Goal: Task Accomplishment & Management: Manage account settings

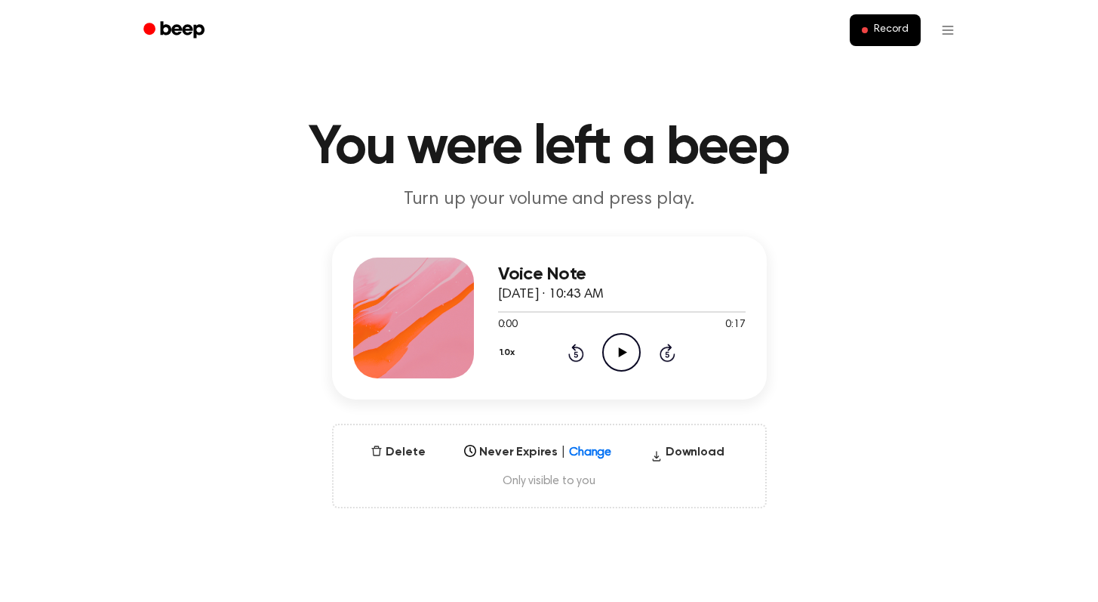
click at [633, 340] on icon "Play Audio" at bounding box center [621, 352] width 39 height 39
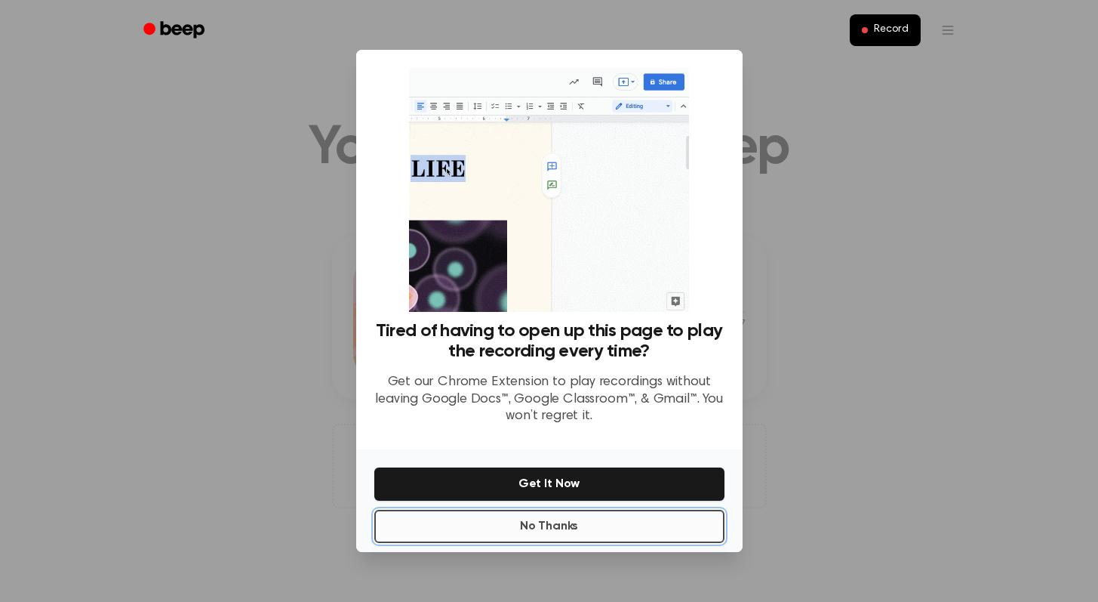
click at [562, 527] on button "No Thanks" at bounding box center [549, 526] width 350 height 33
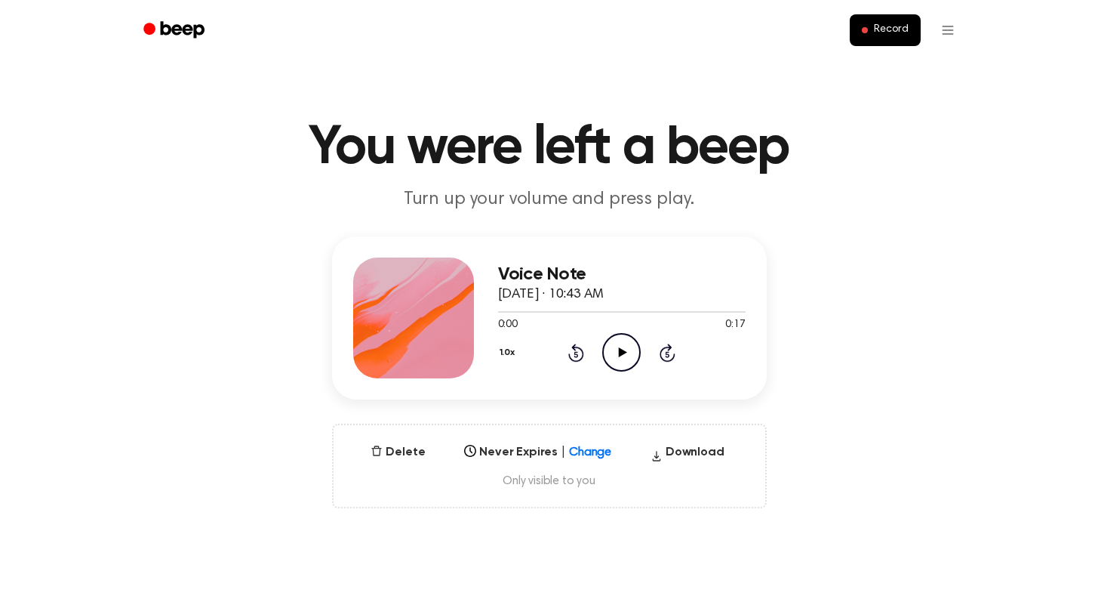
click at [633, 342] on icon "Play Audio" at bounding box center [621, 352] width 39 height 39
click at [896, 20] on button "Record" at bounding box center [885, 30] width 70 height 32
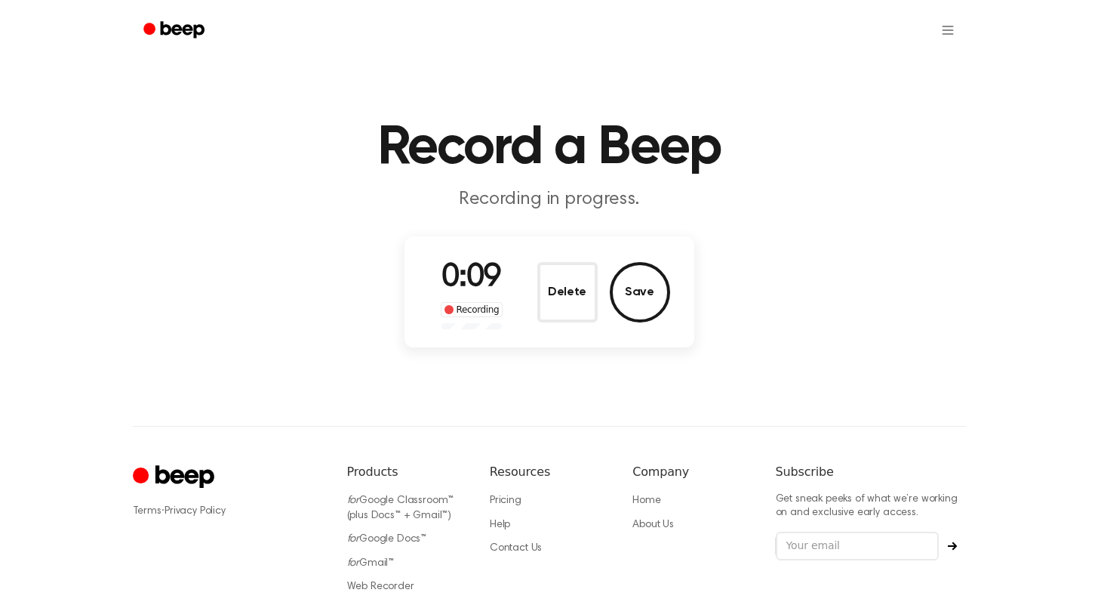
click at [457, 13] on ul at bounding box center [598, 30] width 736 height 36
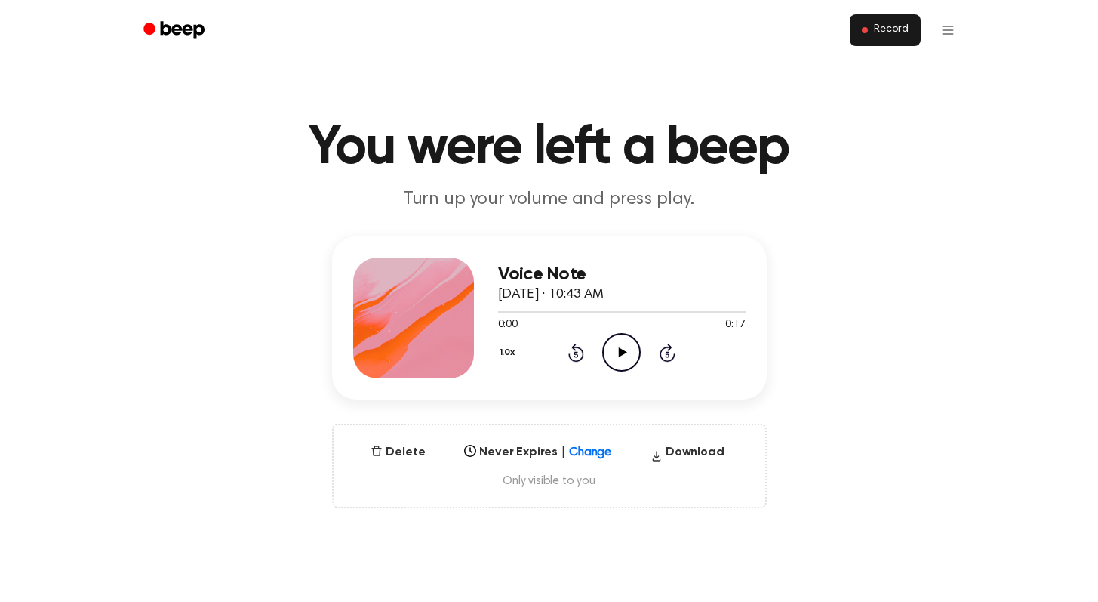
click at [895, 29] on span "Record" at bounding box center [891, 30] width 34 height 14
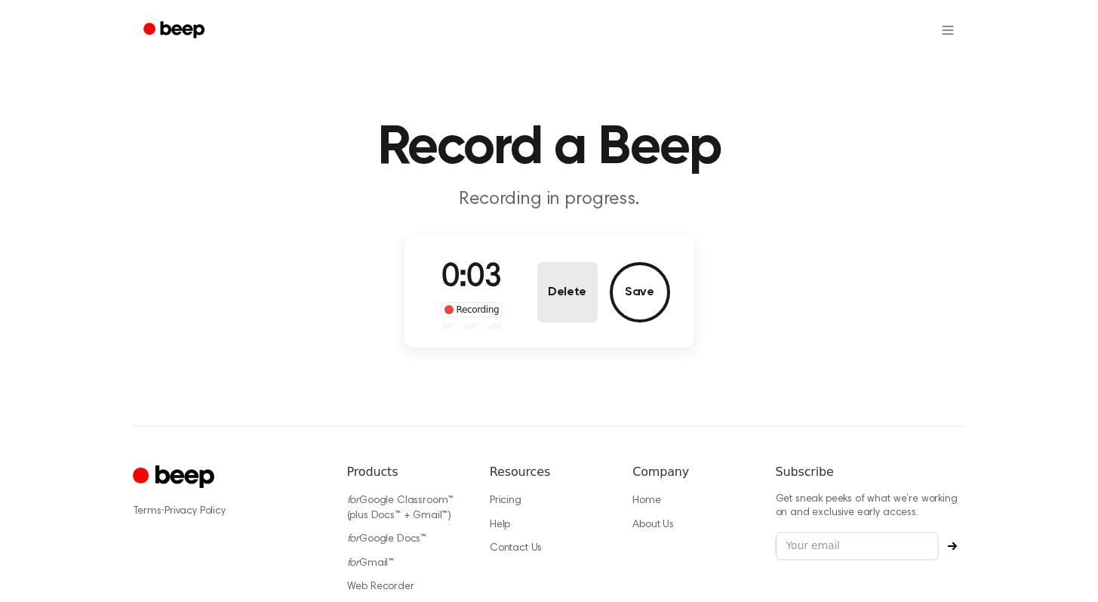
click at [593, 298] on button "Delete" at bounding box center [568, 292] width 60 height 60
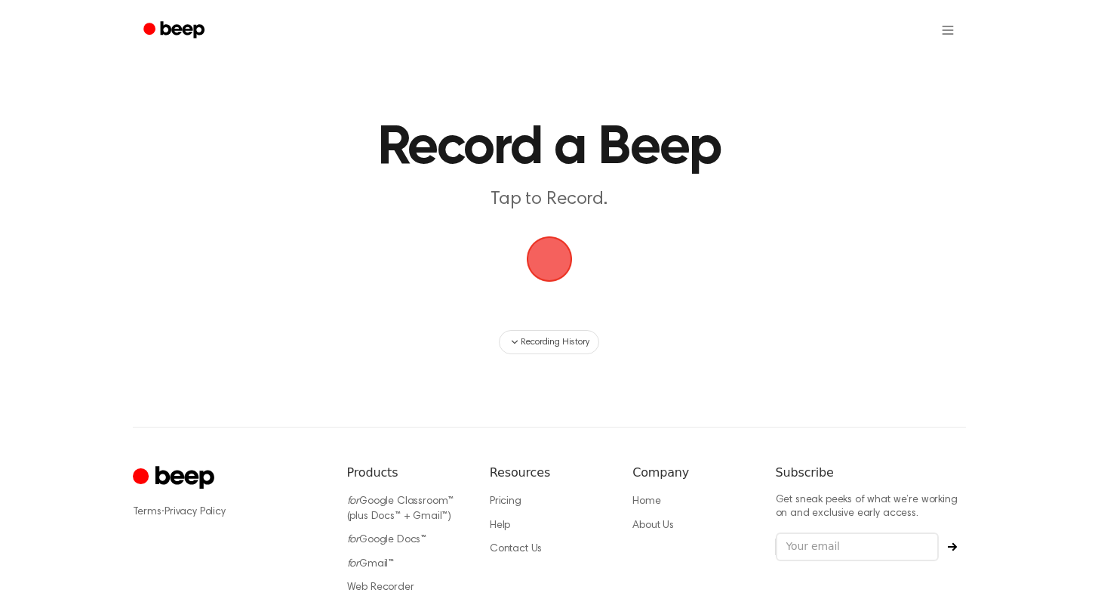
click at [562, 270] on span "button" at bounding box center [549, 259] width 56 height 56
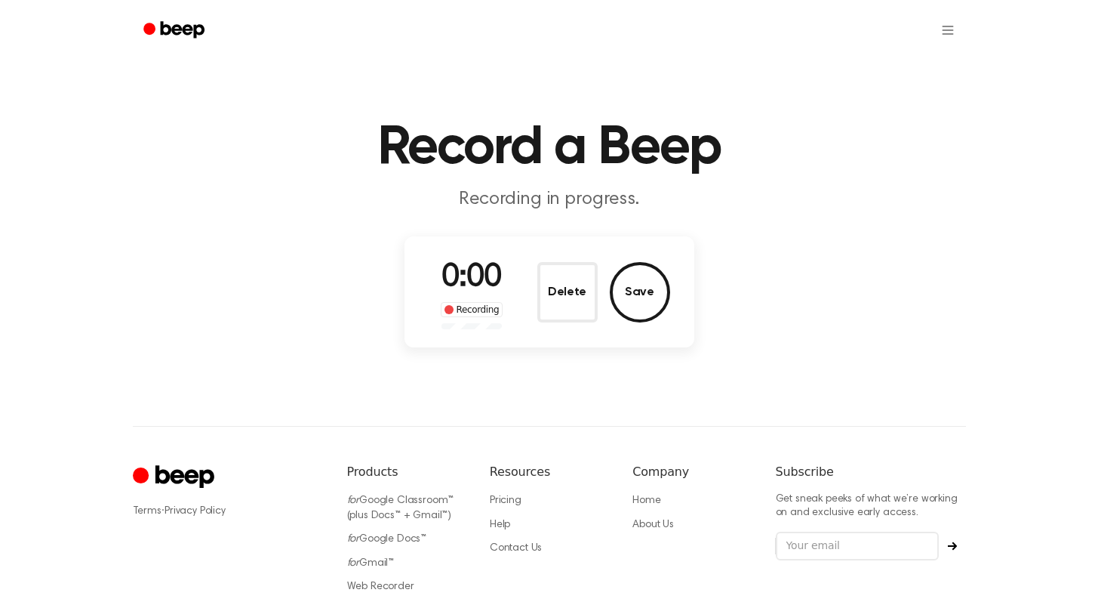
click at [599, 305] on div "Delete Save" at bounding box center [604, 292] width 133 height 60
click at [632, 282] on button "Save" at bounding box center [640, 292] width 60 height 60
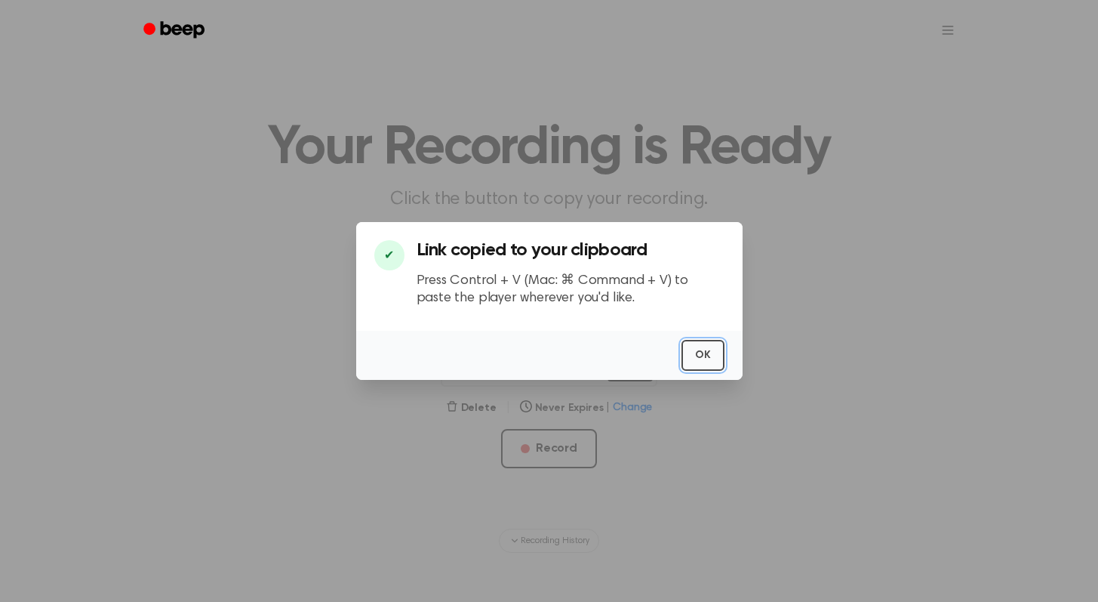
click at [716, 353] on button "OK" at bounding box center [703, 355] width 43 height 31
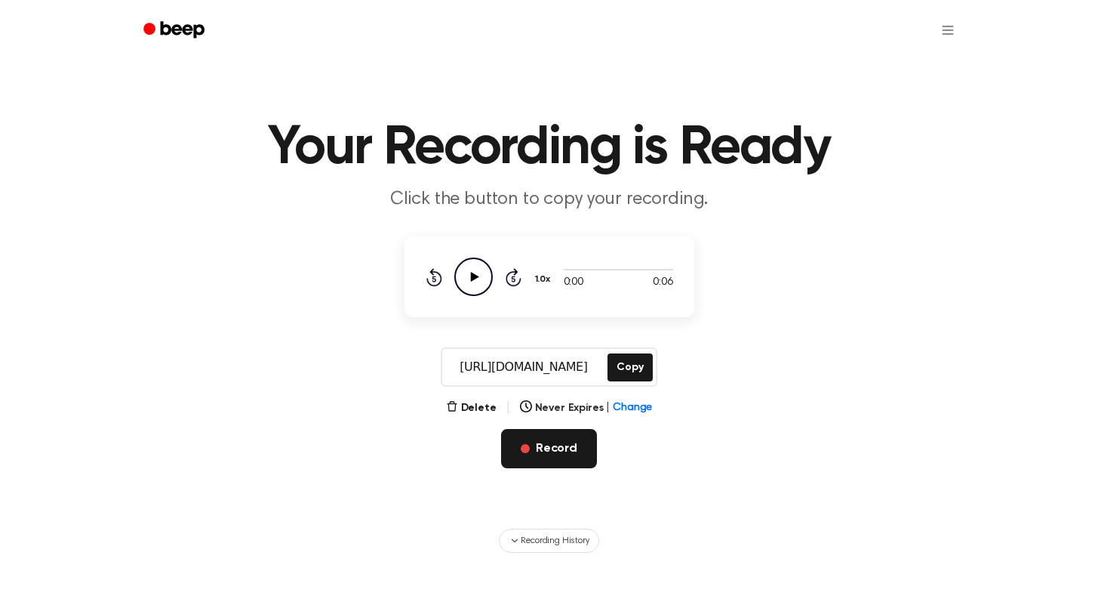
click at [544, 445] on button "Record" at bounding box center [549, 448] width 96 height 39
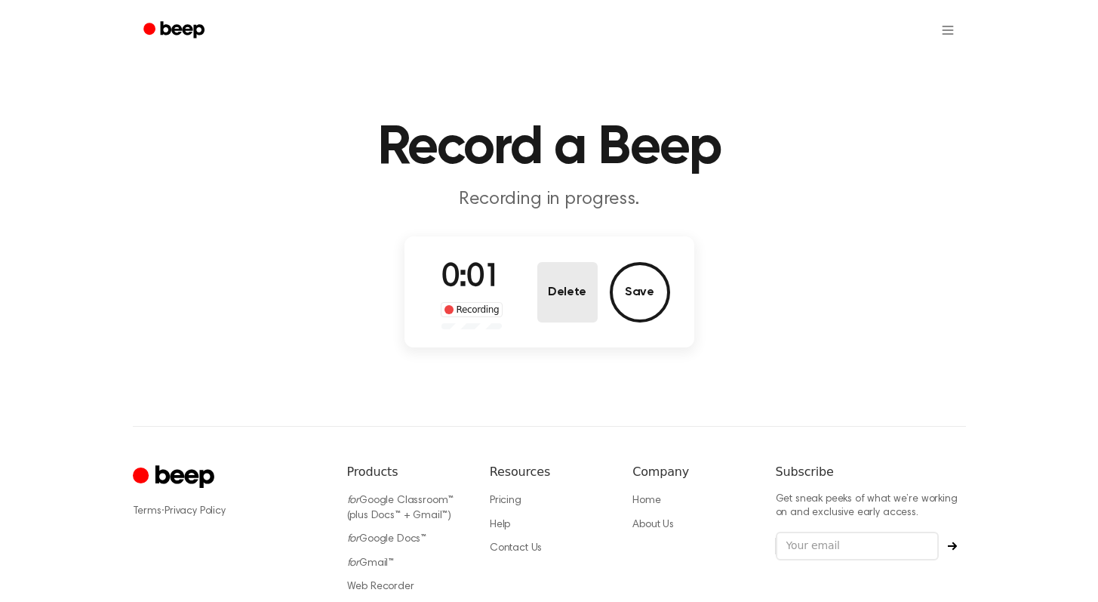
click at [578, 303] on button "Delete" at bounding box center [568, 292] width 60 height 60
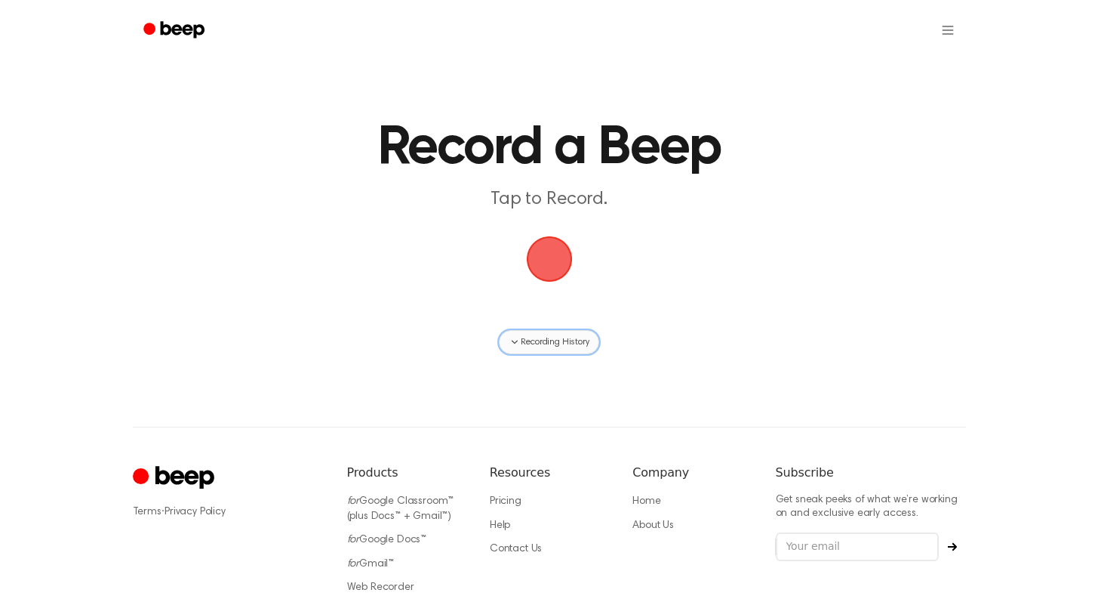
click at [559, 343] on span "Recording History" at bounding box center [555, 342] width 68 height 14
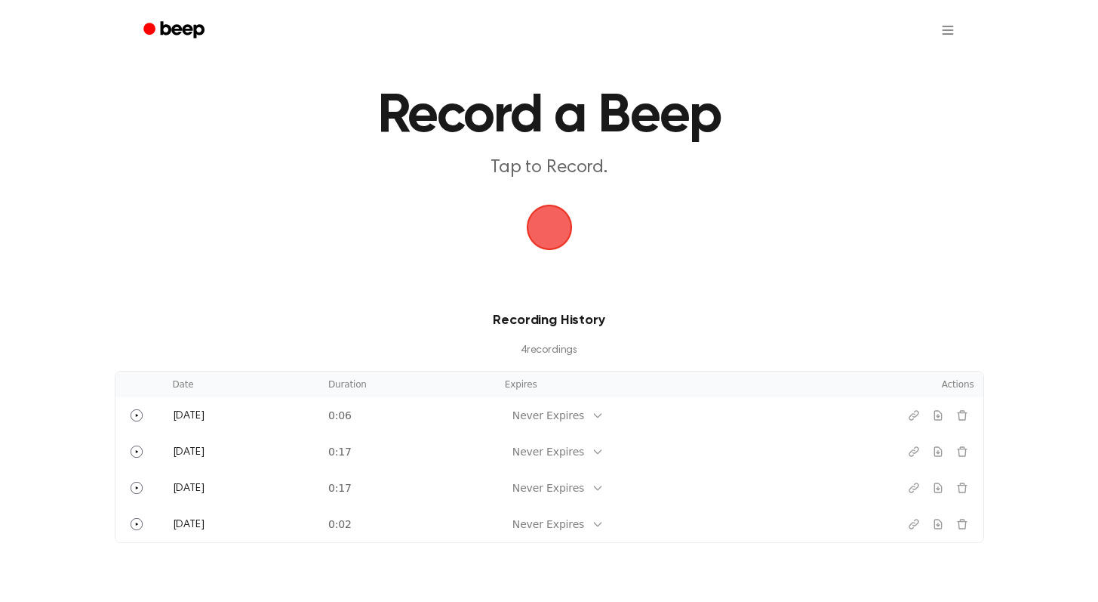
scroll to position [149, 0]
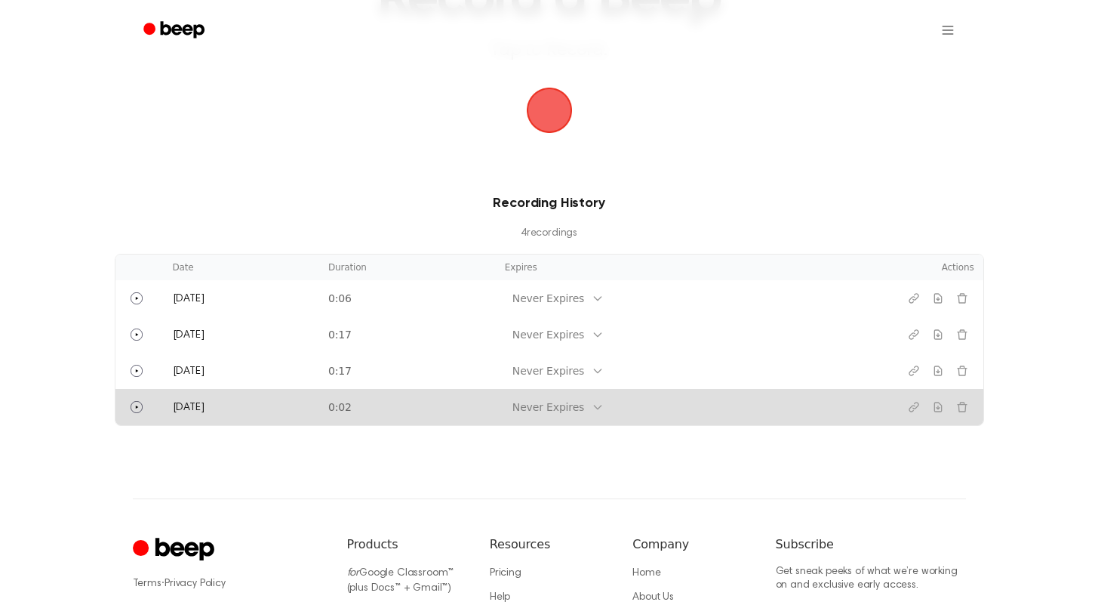
click at [648, 407] on td "Never Expires" at bounding box center [679, 407] width 367 height 36
click at [592, 413] on div "Never Expires" at bounding box center [548, 407] width 87 height 19
click at [605, 456] on div "AUTOMATICALLY DELETE..." at bounding box center [599, 449] width 93 height 44
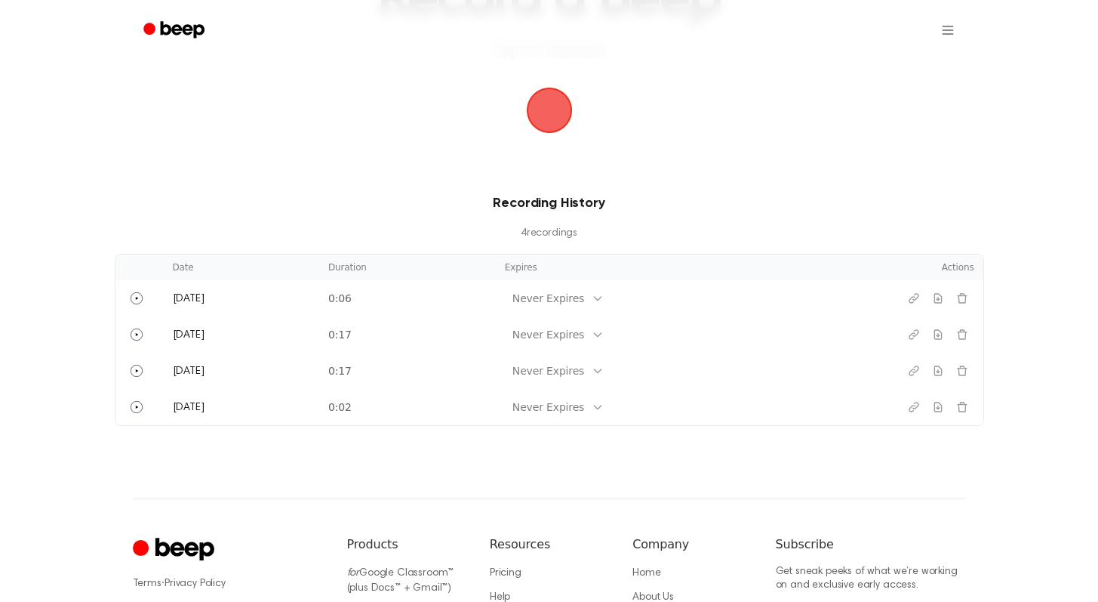
click at [676, 485] on div "Record a Beep Tap to Record. Recording History 4 recording s Date Duration Expi…" at bounding box center [549, 318] width 1098 height 934
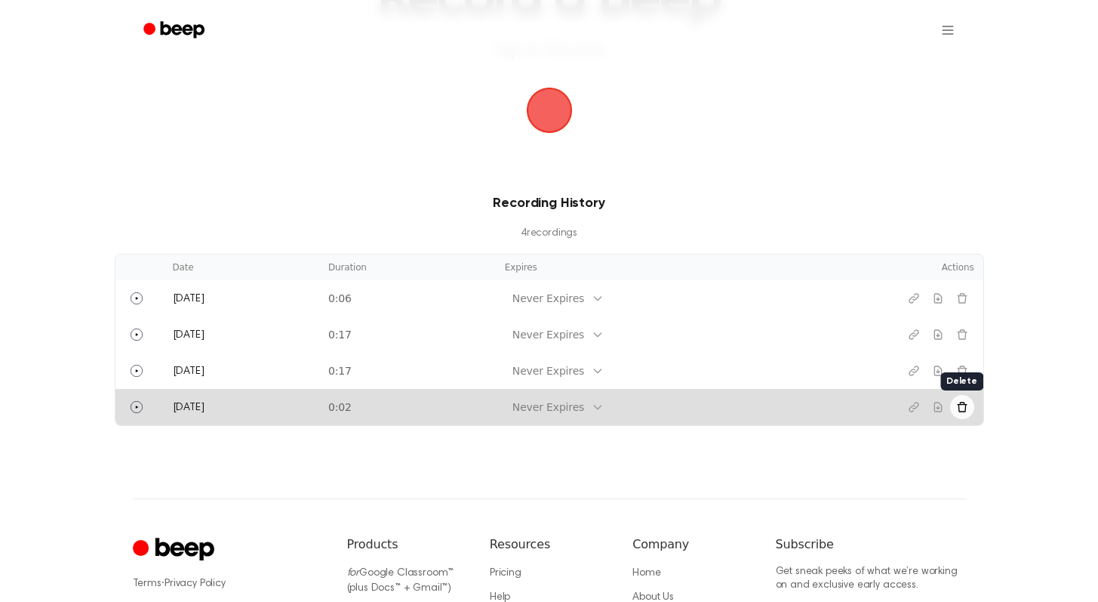
click at [969, 408] on button "Delete recording" at bounding box center [962, 407] width 24 height 24
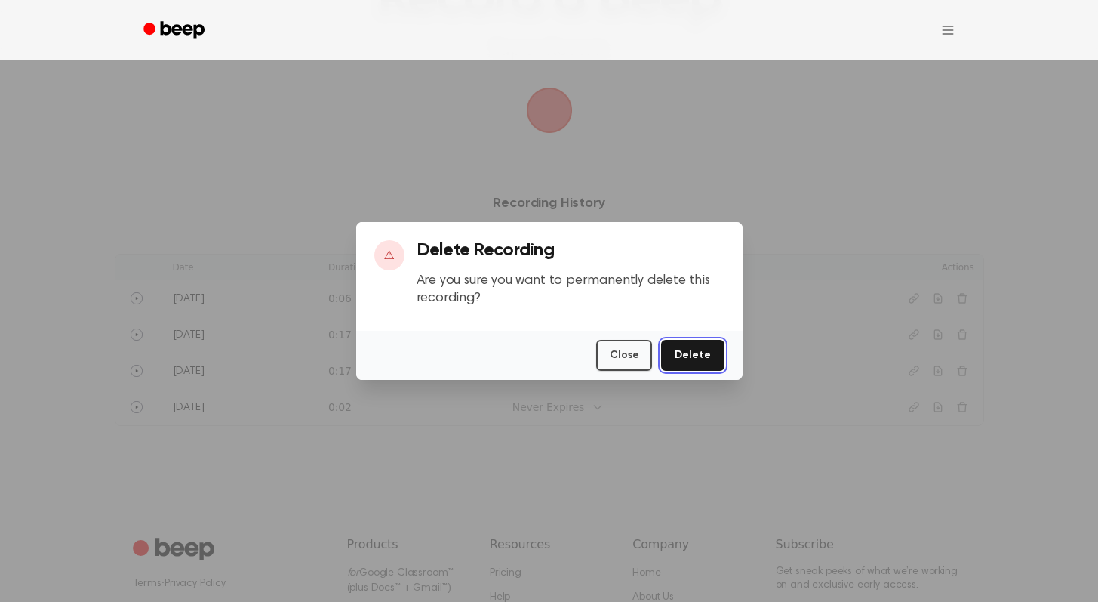
click at [692, 357] on button "Delete" at bounding box center [692, 355] width 63 height 31
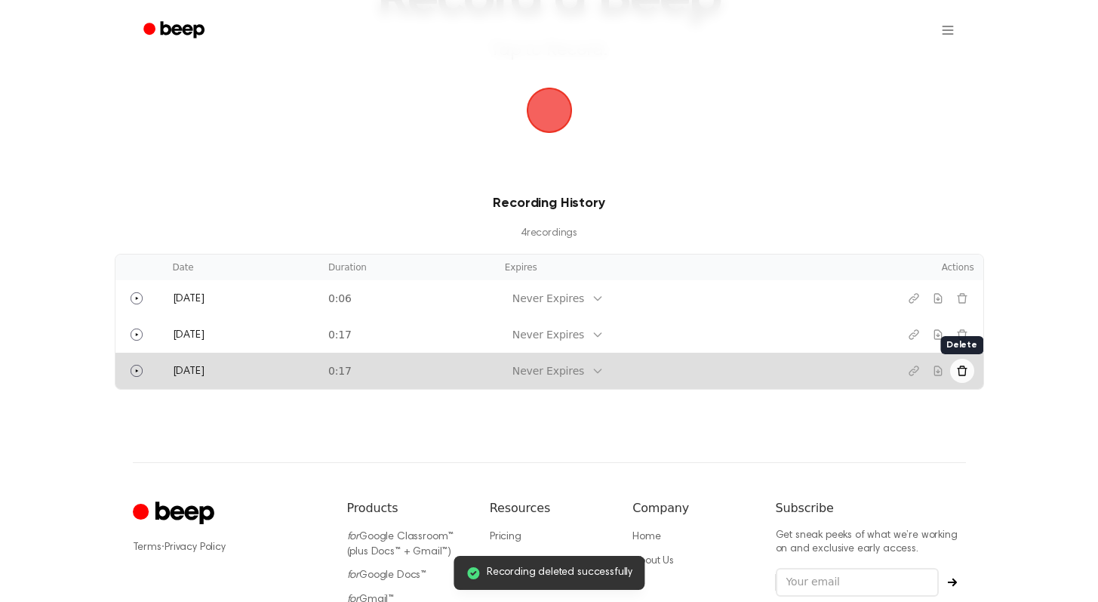
click at [972, 369] on button "Delete recording" at bounding box center [962, 371] width 24 height 24
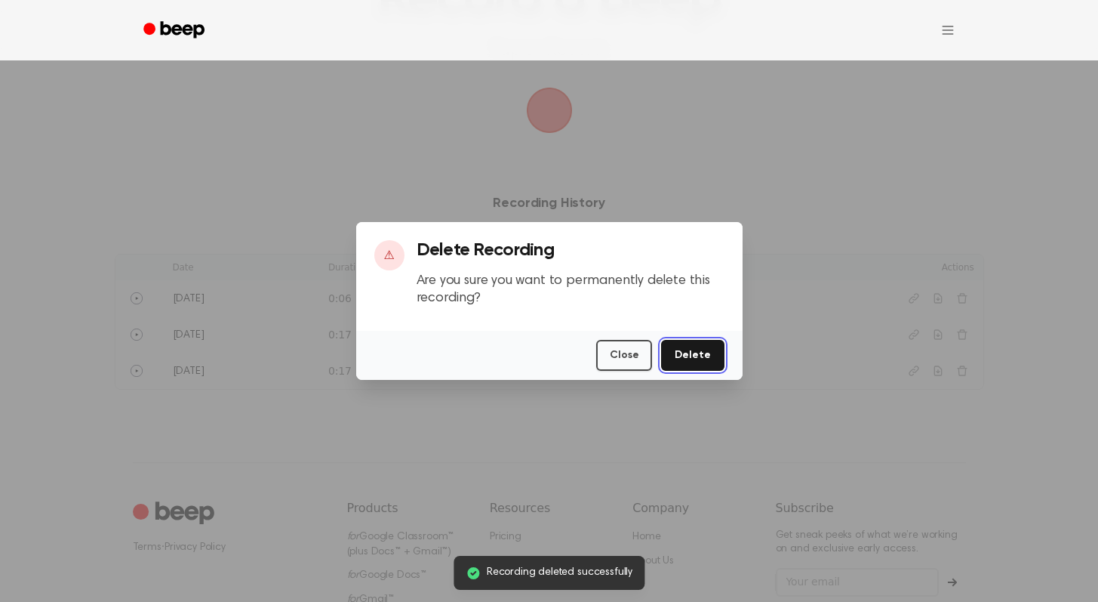
click at [676, 347] on button "Delete" at bounding box center [692, 355] width 63 height 31
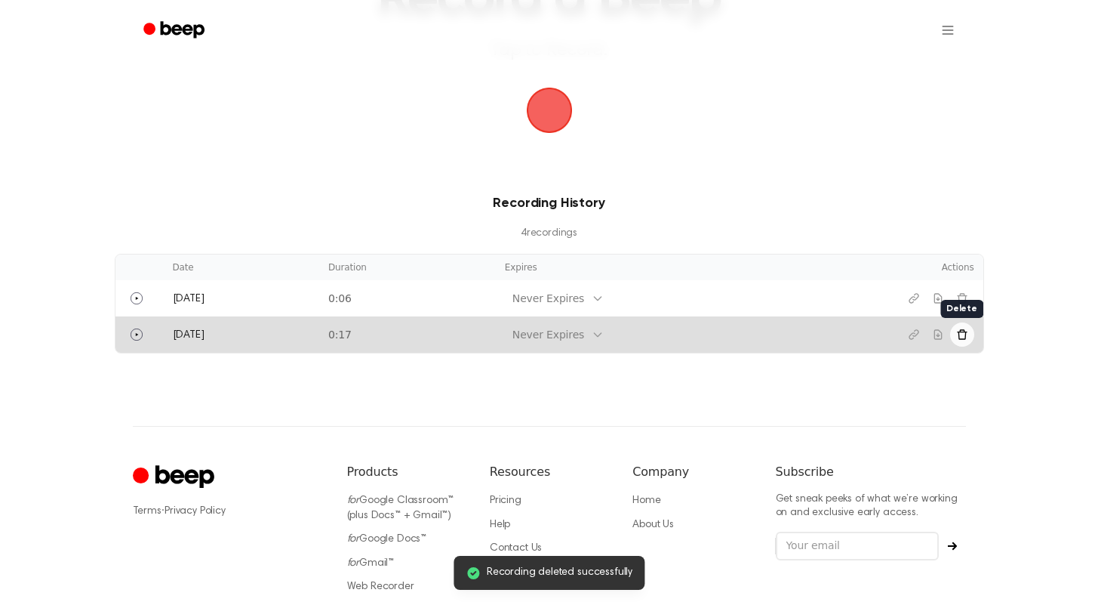
click at [963, 325] on button "Delete recording" at bounding box center [962, 334] width 24 height 24
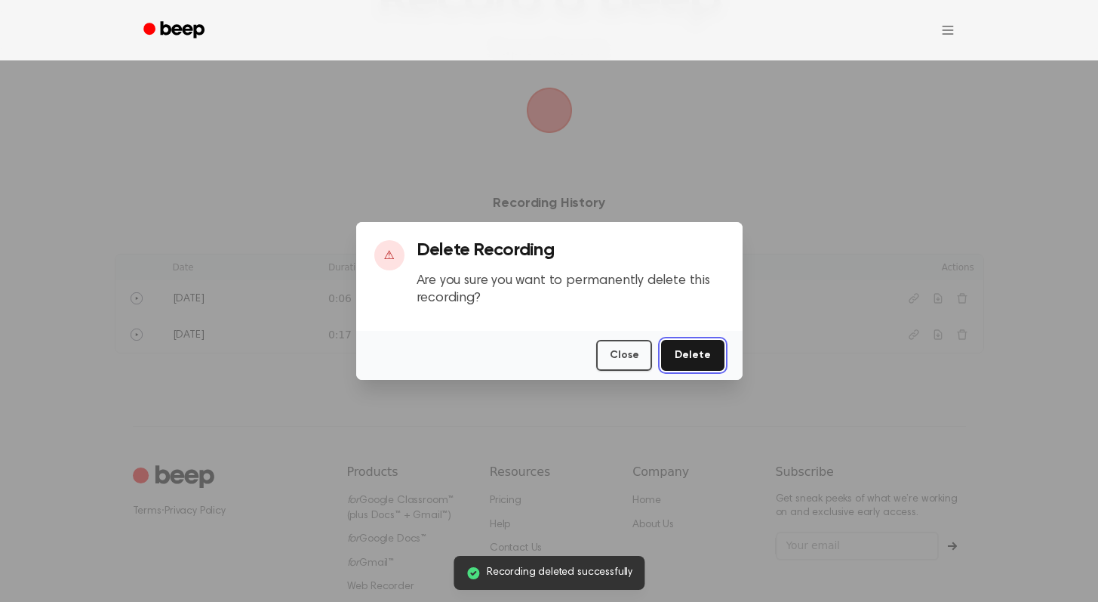
click at [697, 350] on button "Delete" at bounding box center [692, 355] width 63 height 31
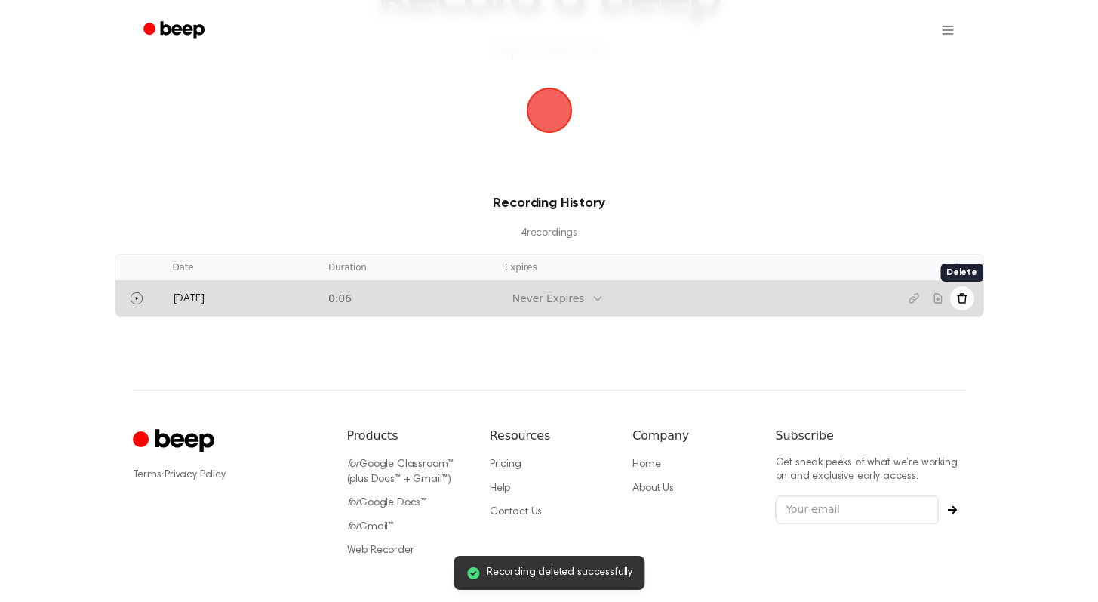
click at [960, 297] on icon "Delete recording" at bounding box center [963, 298] width 12 height 12
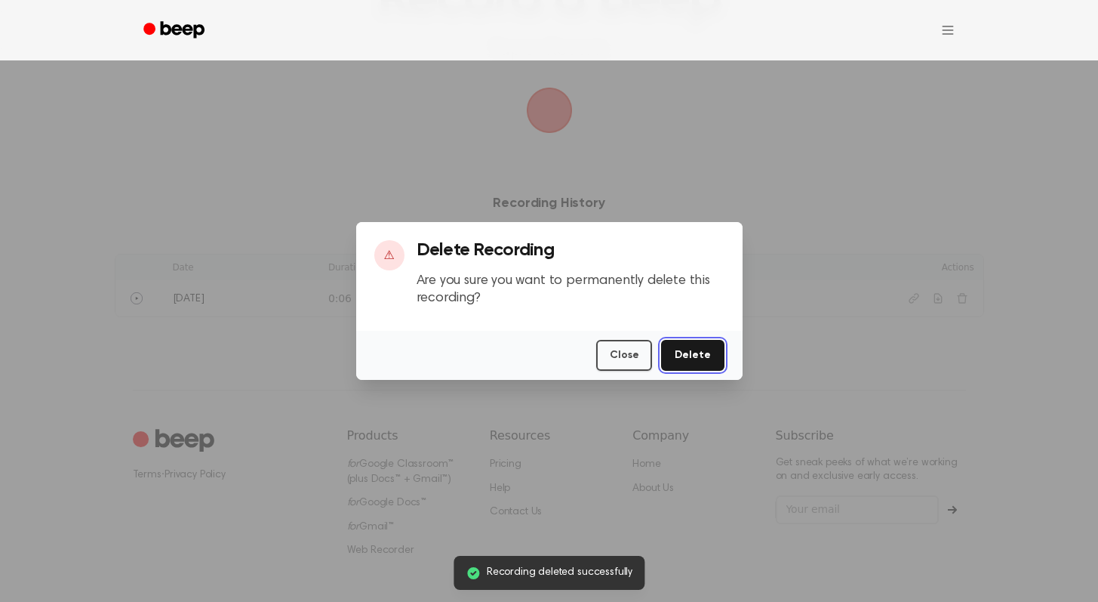
click at [710, 344] on button "Delete" at bounding box center [692, 355] width 63 height 31
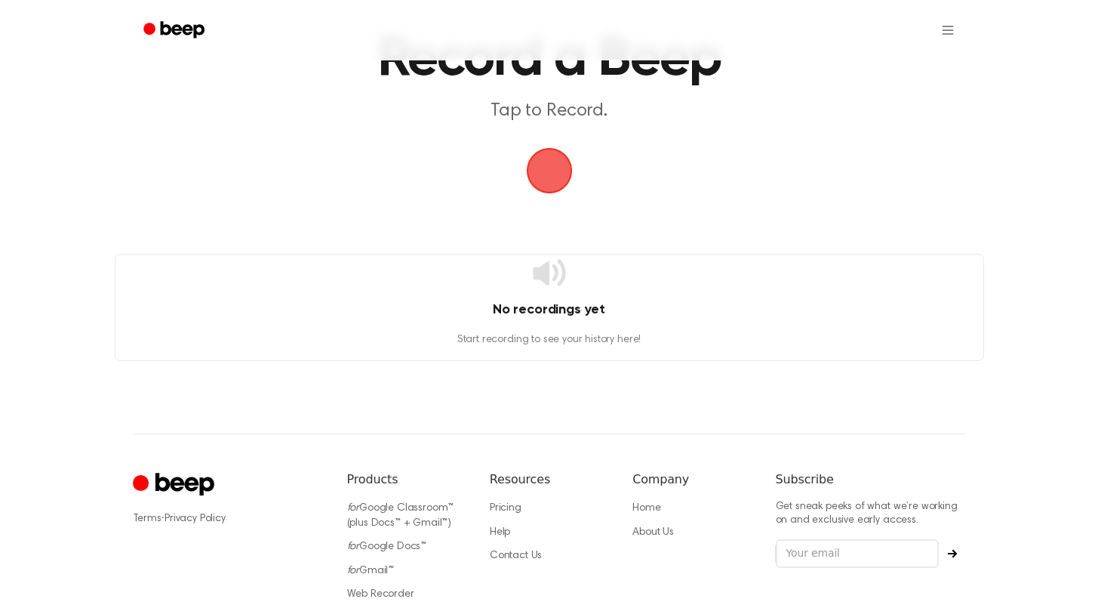
scroll to position [0, 0]
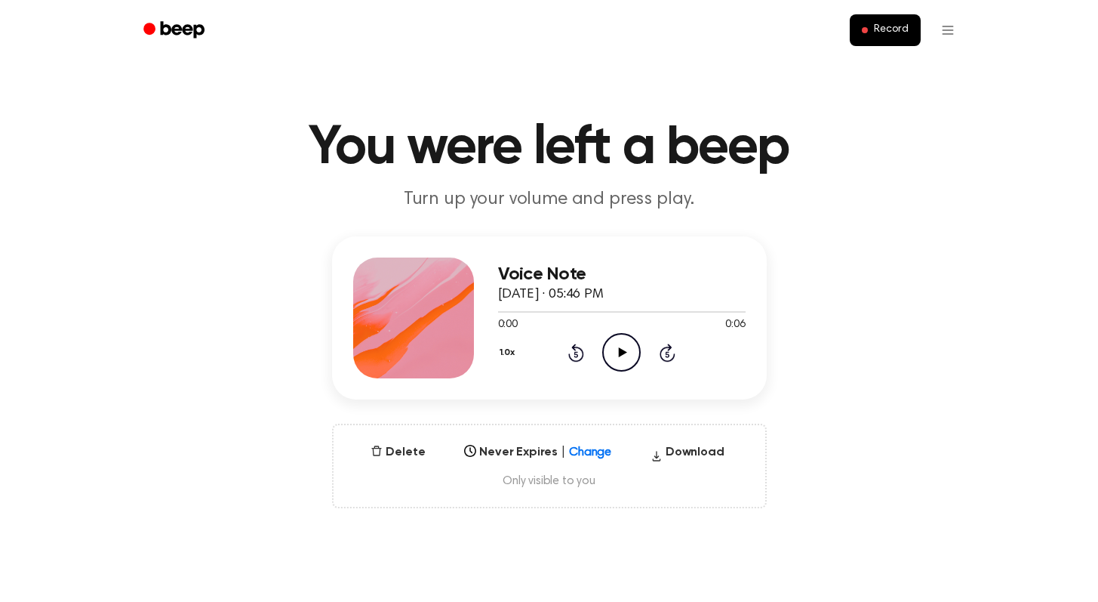
click at [621, 374] on div "Voice Note [DATE] · 05:46 PM 0:00 0:06 Your browser does not support the [objec…" at bounding box center [622, 317] width 248 height 121
click at [622, 365] on icon "Play Audio" at bounding box center [621, 352] width 39 height 39
